Goal: Transaction & Acquisition: Purchase product/service

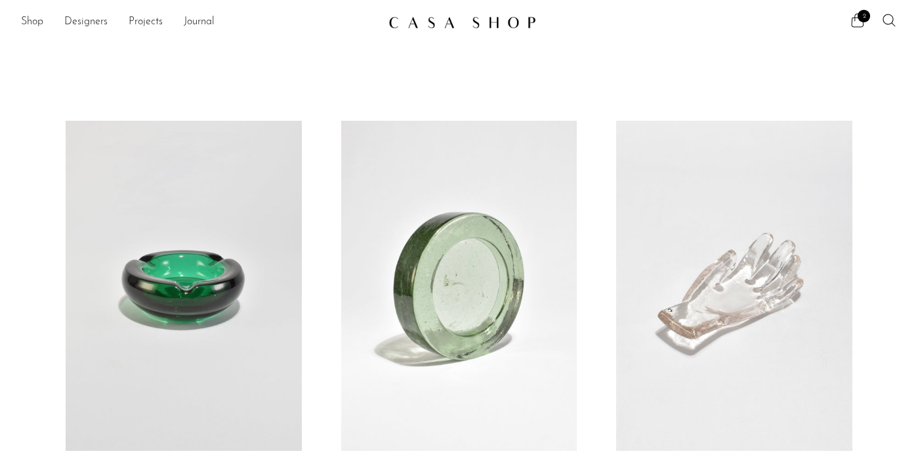
scroll to position [203, 0]
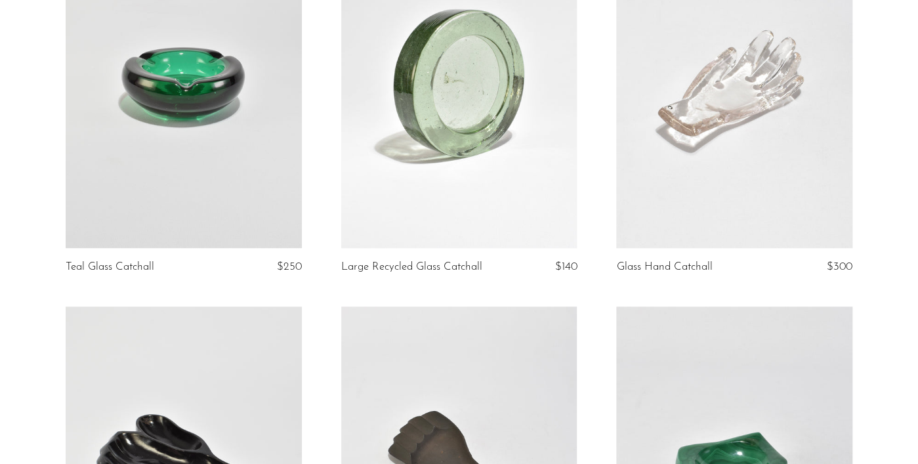
click at [752, 116] on link at bounding box center [734, 83] width 236 height 330
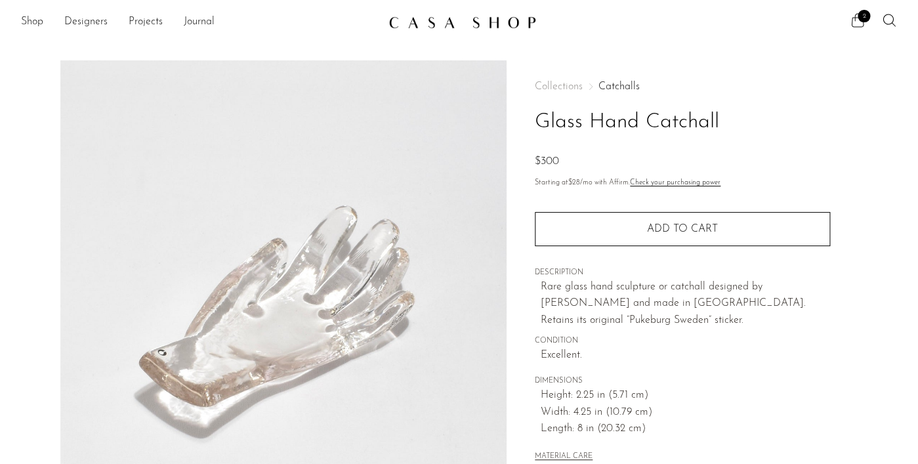
click at [856, 20] on icon at bounding box center [857, 20] width 16 height 16
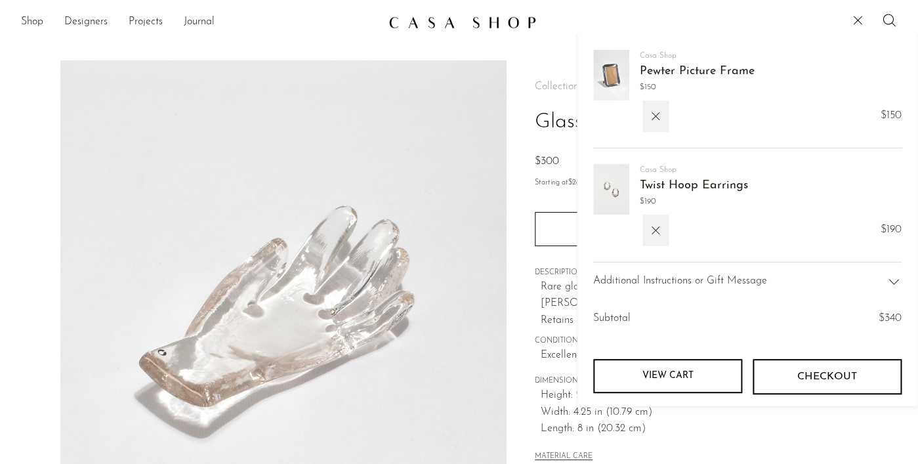
click at [820, 377] on span "Checkout" at bounding box center [827, 377] width 60 height 12
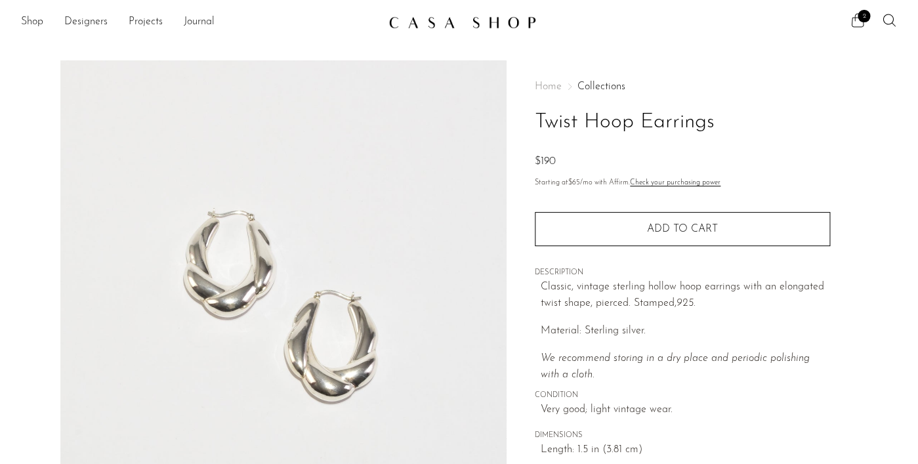
click at [865, 24] on ul "2" at bounding box center [872, 22] width 47 height 20
click at [861, 23] on icon at bounding box center [857, 20] width 16 height 16
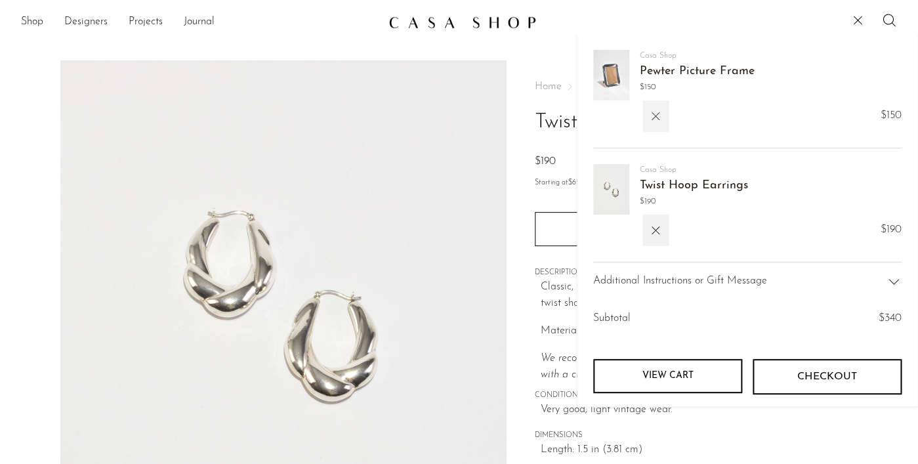
click at [657, 115] on icon "button" at bounding box center [655, 116] width 14 height 14
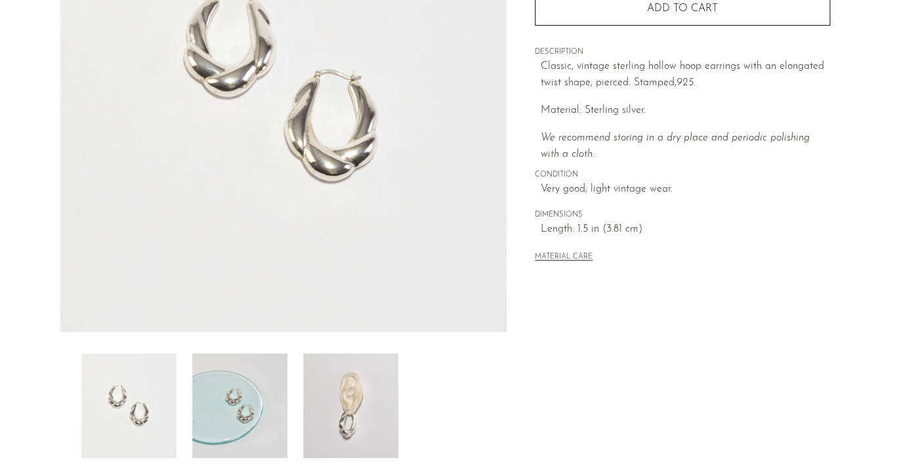
scroll to position [242, 0]
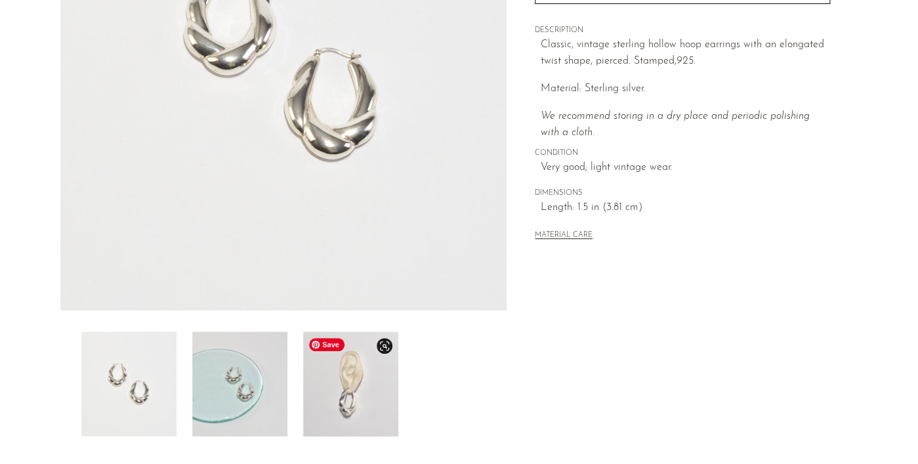
click at [362, 377] on img at bounding box center [350, 383] width 95 height 105
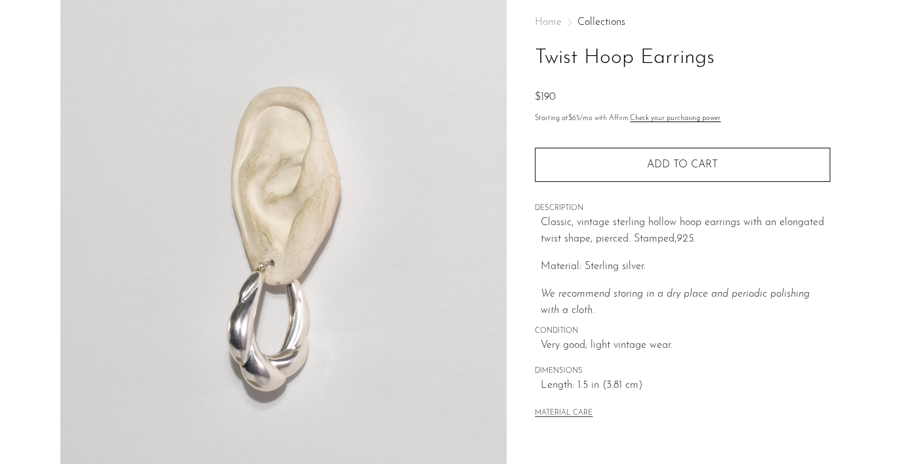
scroll to position [59, 0]
